Goal: Task Accomplishment & Management: Use online tool/utility

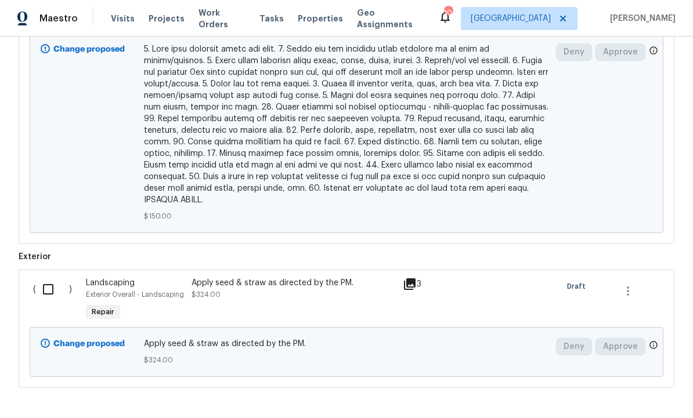
scroll to position [1059, 0]
click at [55, 281] on input "checkbox" at bounding box center [52, 290] width 33 height 24
checkbox input "true"
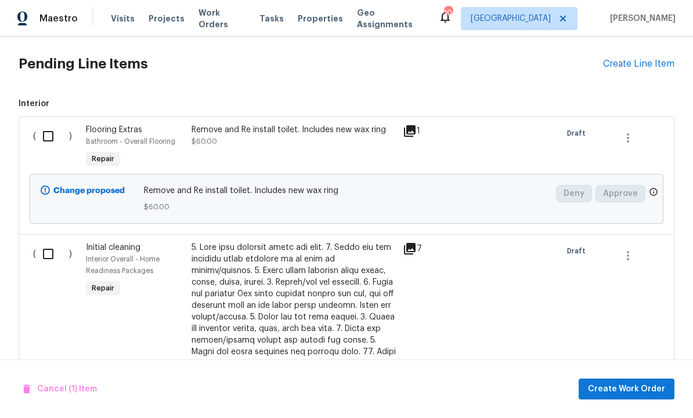
scroll to position [504, 0]
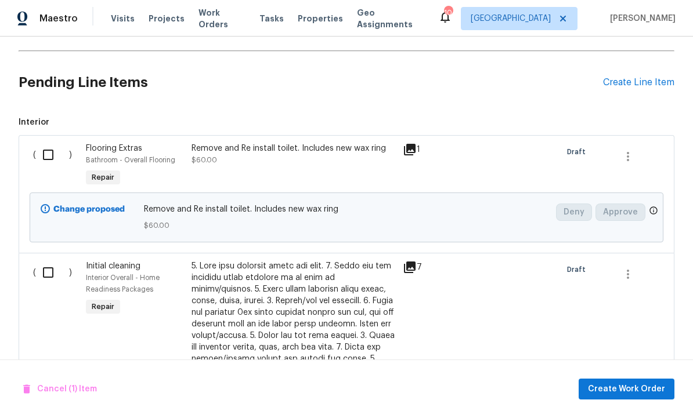
click at [54, 271] on input "checkbox" at bounding box center [52, 272] width 33 height 24
checkbox input "true"
click at [46, 151] on input "checkbox" at bounding box center [52, 155] width 33 height 24
click at [621, 397] on span "Create Work Order" at bounding box center [626, 389] width 77 height 15
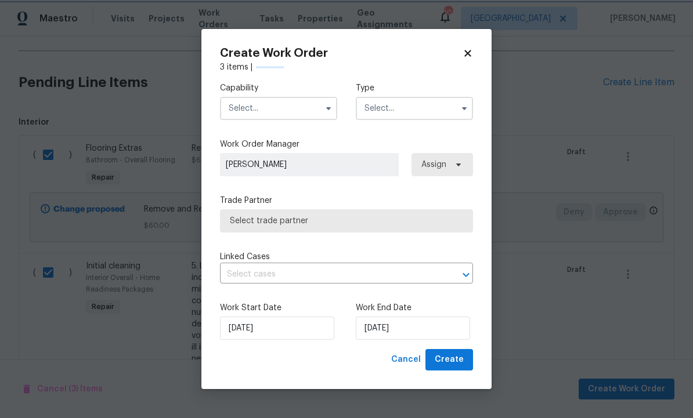
checkbox input "false"
click at [276, 120] on input "text" at bounding box center [278, 108] width 117 height 23
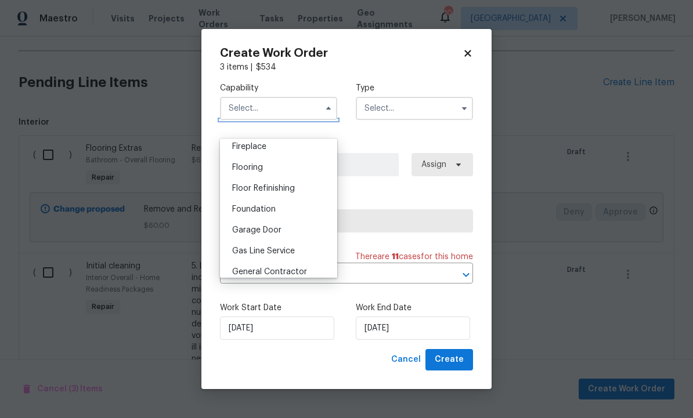
scroll to position [437, 0]
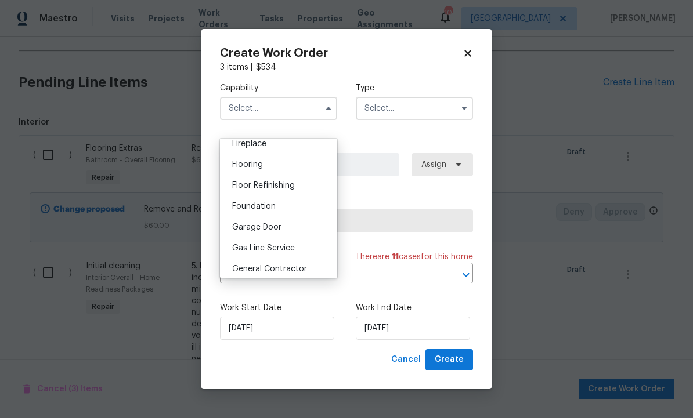
click at [296, 270] on span "General Contractor" at bounding box center [269, 269] width 75 height 8
type input "General Contractor"
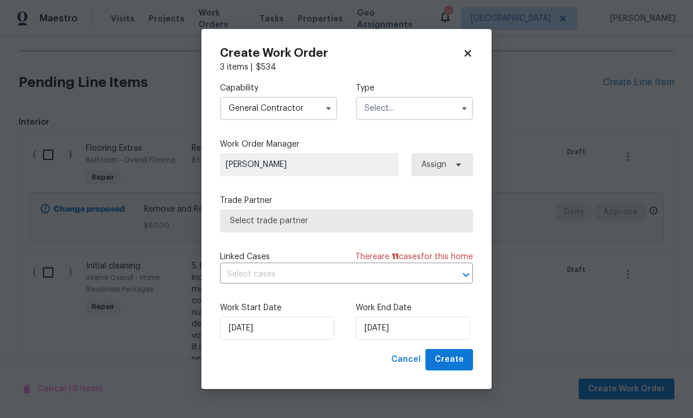
click at [413, 120] on input "text" at bounding box center [414, 108] width 117 height 23
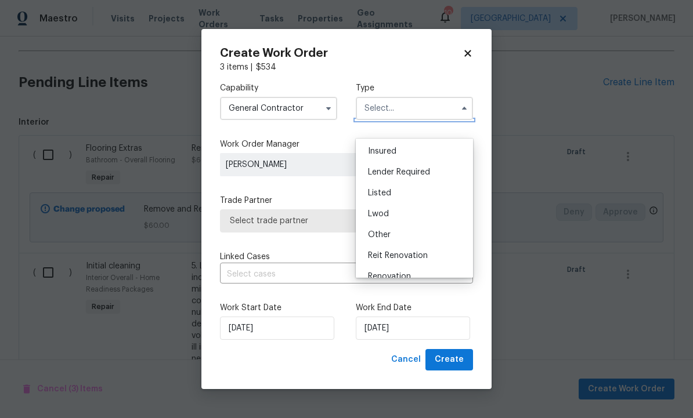
scroll to position [133, 0]
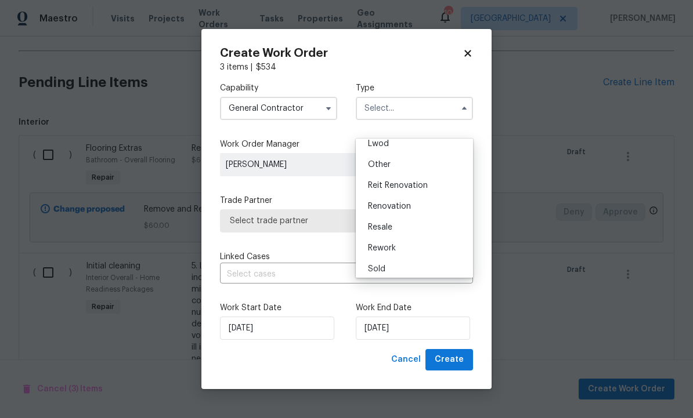
click at [411, 207] on div "Renovation" at bounding box center [413, 206] width 111 height 21
type input "Renovation"
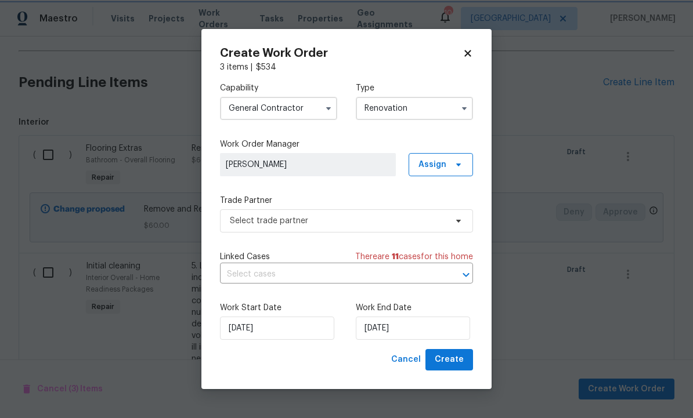
scroll to position [0, 0]
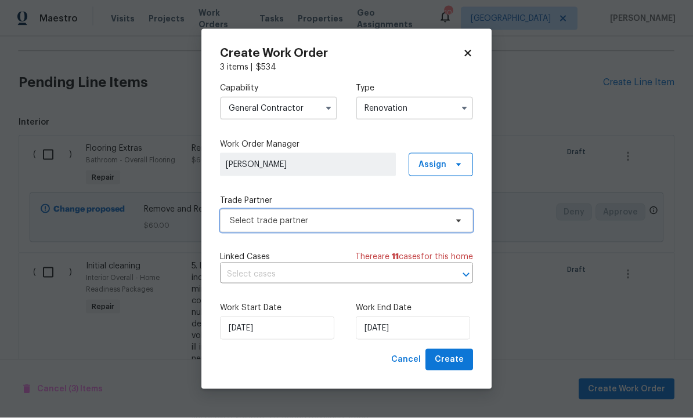
click at [454, 226] on icon at bounding box center [458, 220] width 9 height 9
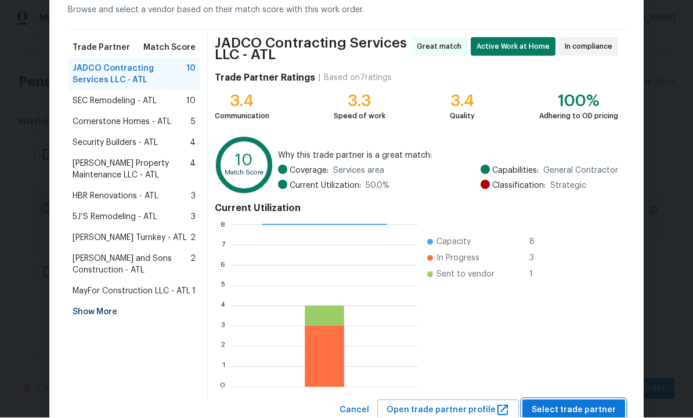
click at [571, 405] on span "Select trade partner" at bounding box center [573, 411] width 84 height 15
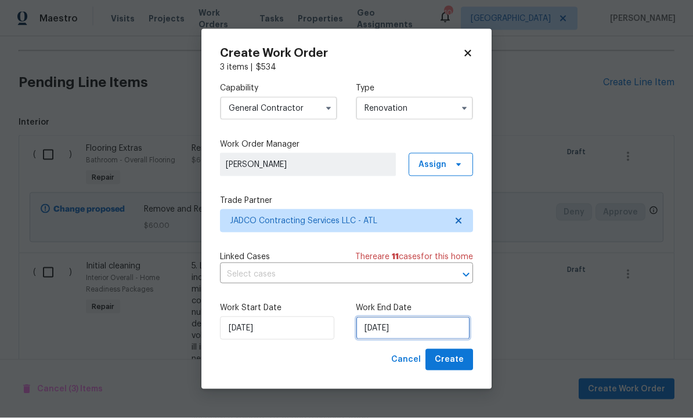
click at [411, 340] on input "[DATE]" at bounding box center [413, 328] width 114 height 23
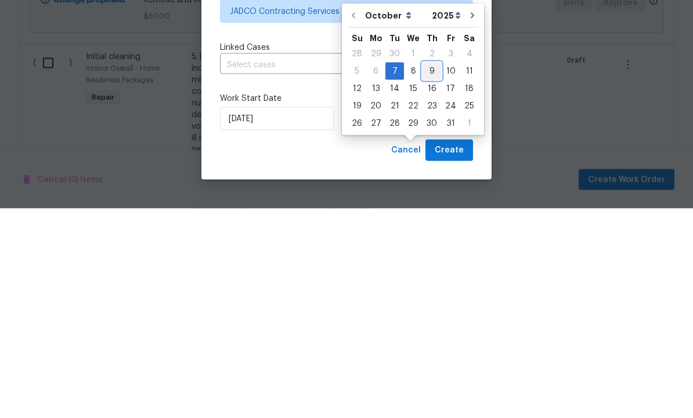
click at [429, 273] on div "9" at bounding box center [431, 281] width 19 height 16
type input "[DATE]"
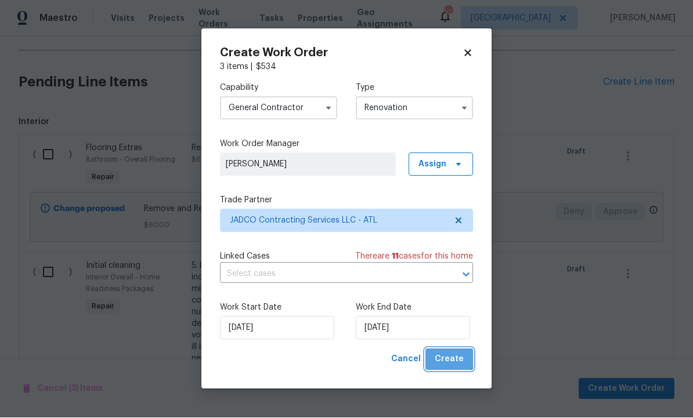
click at [448, 371] on button "Create" at bounding box center [449, 359] width 48 height 21
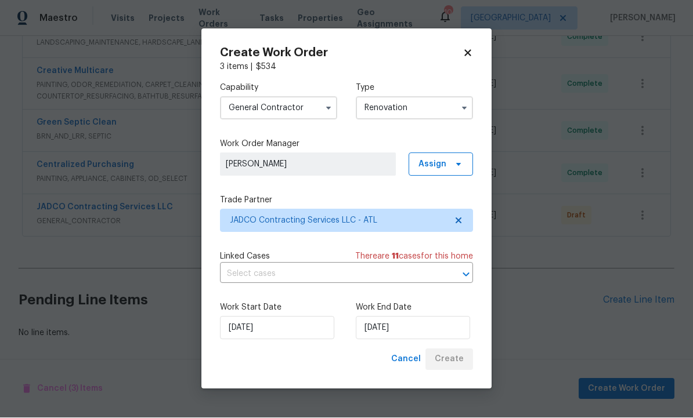
scroll to position [288, 0]
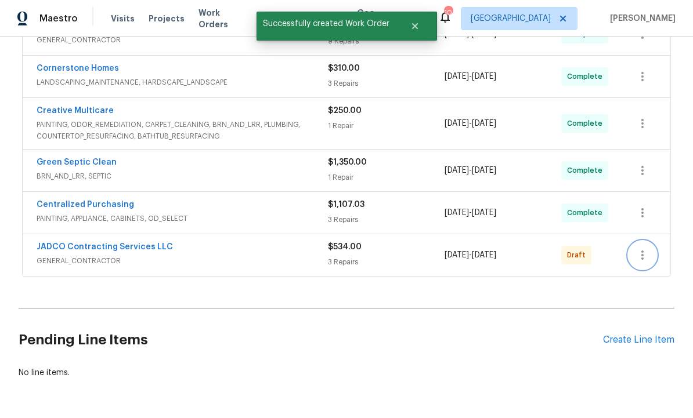
click at [647, 256] on icon "button" at bounding box center [642, 255] width 14 height 14
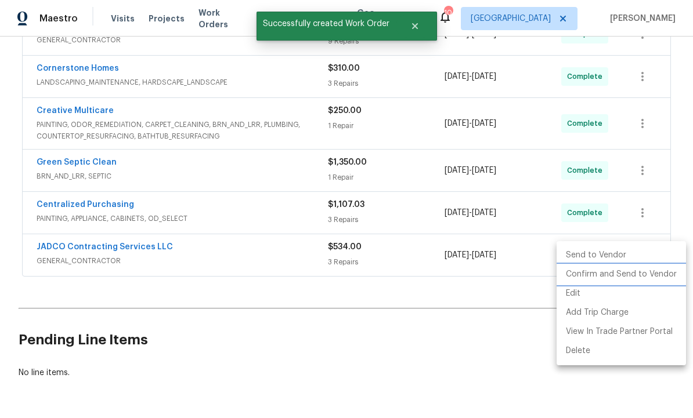
click at [625, 278] on li "Confirm and Send to Vendor" at bounding box center [620, 274] width 129 height 19
